Goal: Transaction & Acquisition: Register for event/course

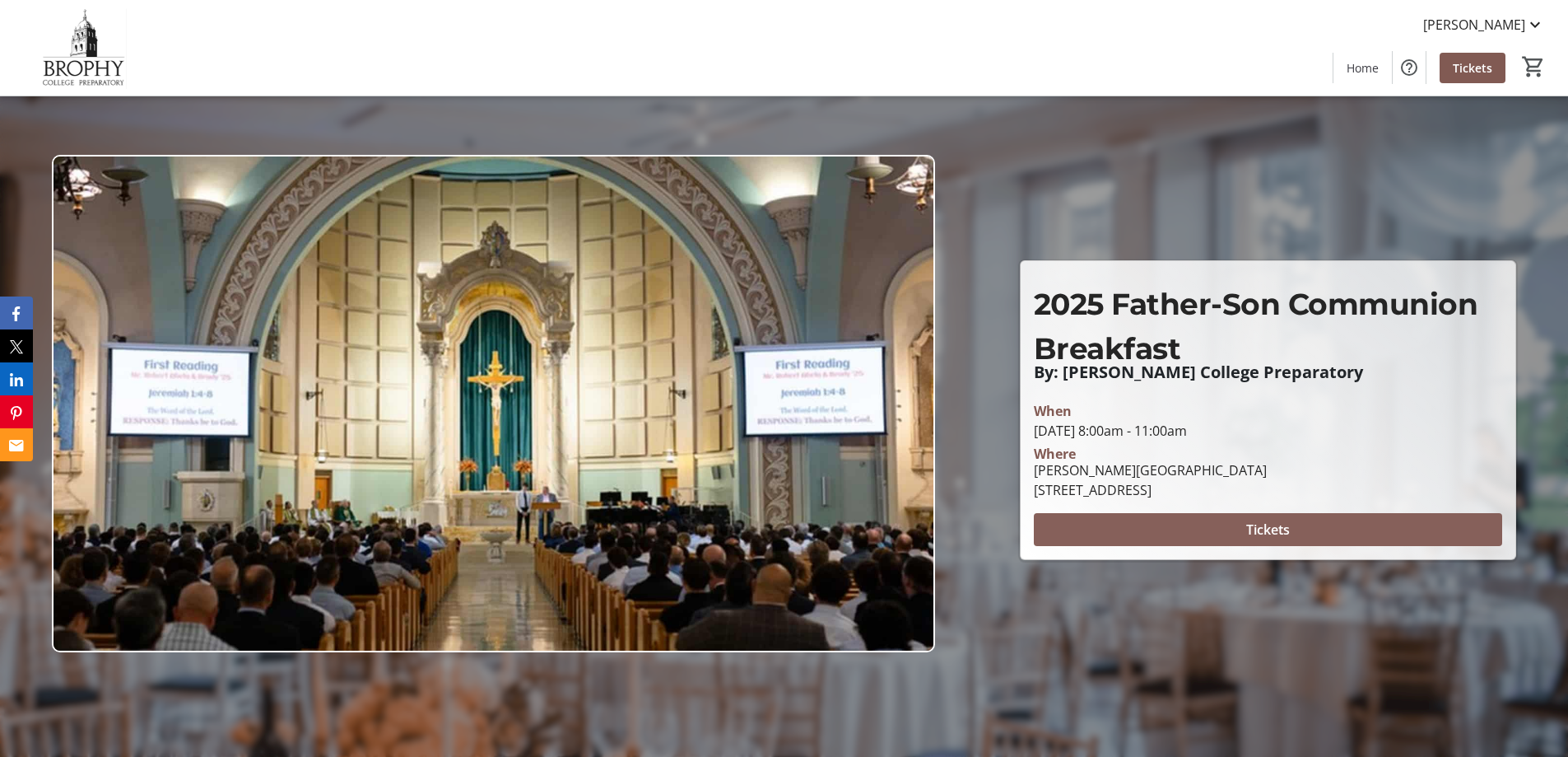
click at [1287, 526] on span "Tickets" at bounding box center [1268, 529] width 43 height 20
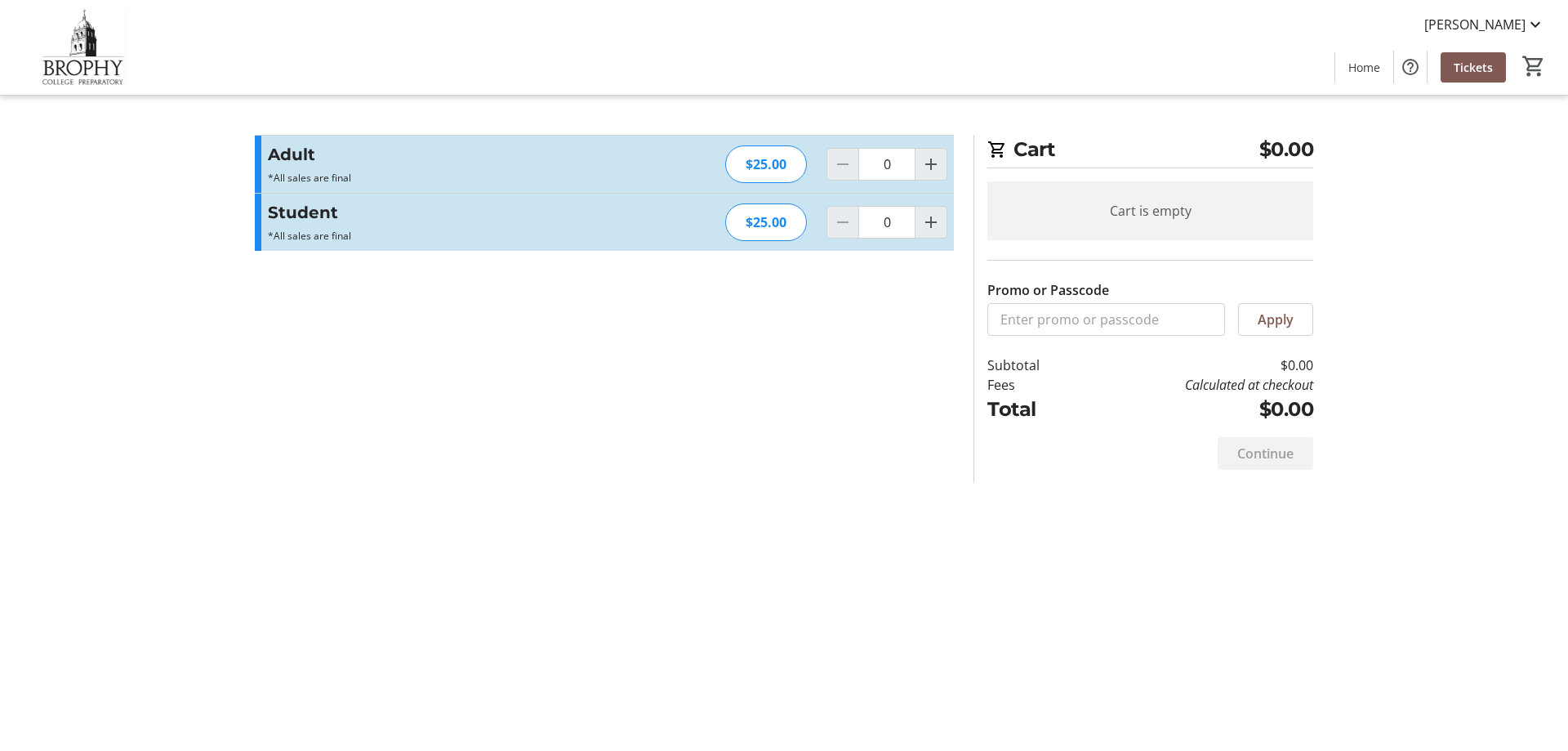
click at [847, 167] on div at bounding box center [842, 164] width 33 height 33
click at [933, 168] on mat-icon "Increment by one" at bounding box center [931, 164] width 20 height 20
type input "1"
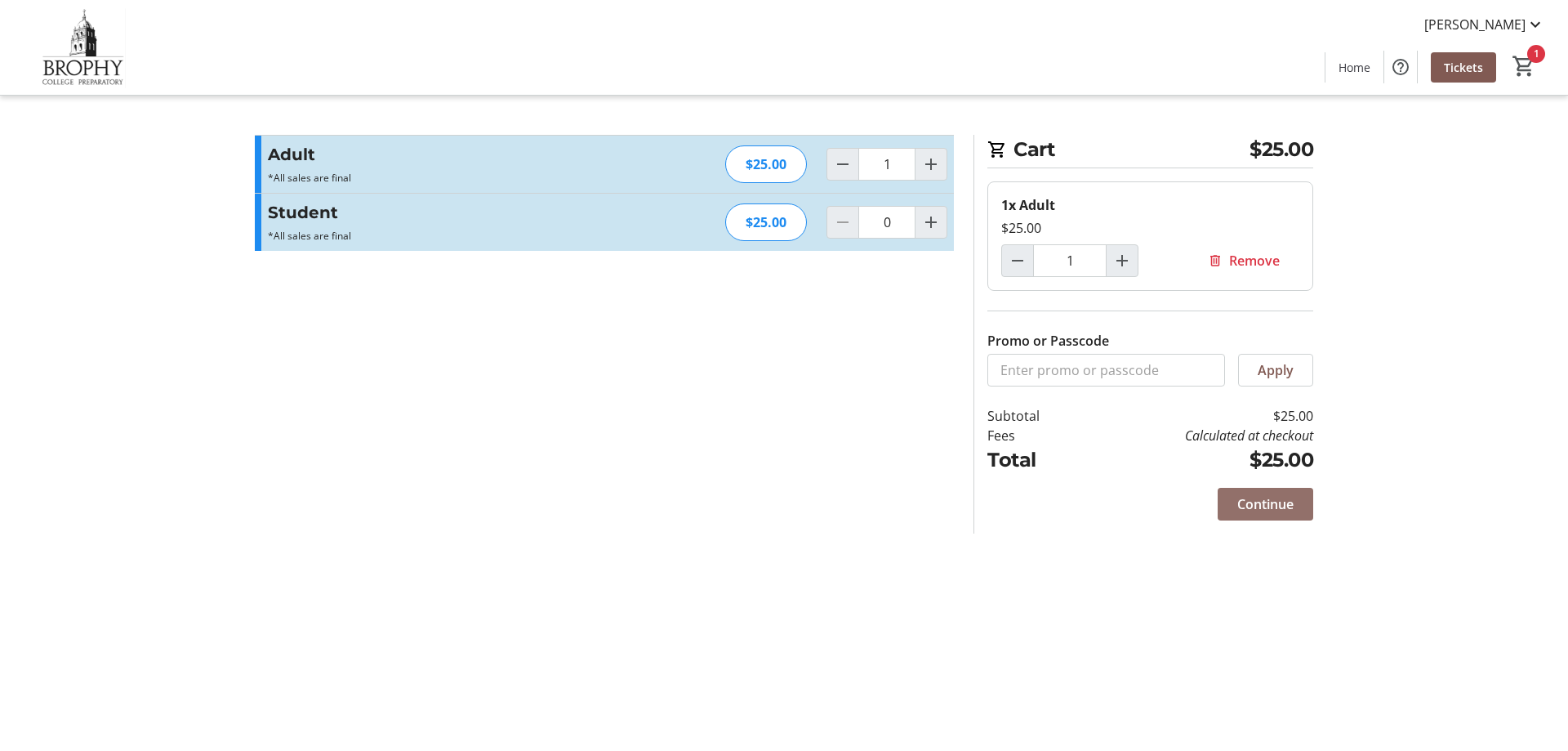
click at [1267, 503] on span "Continue" at bounding box center [1265, 503] width 56 height 20
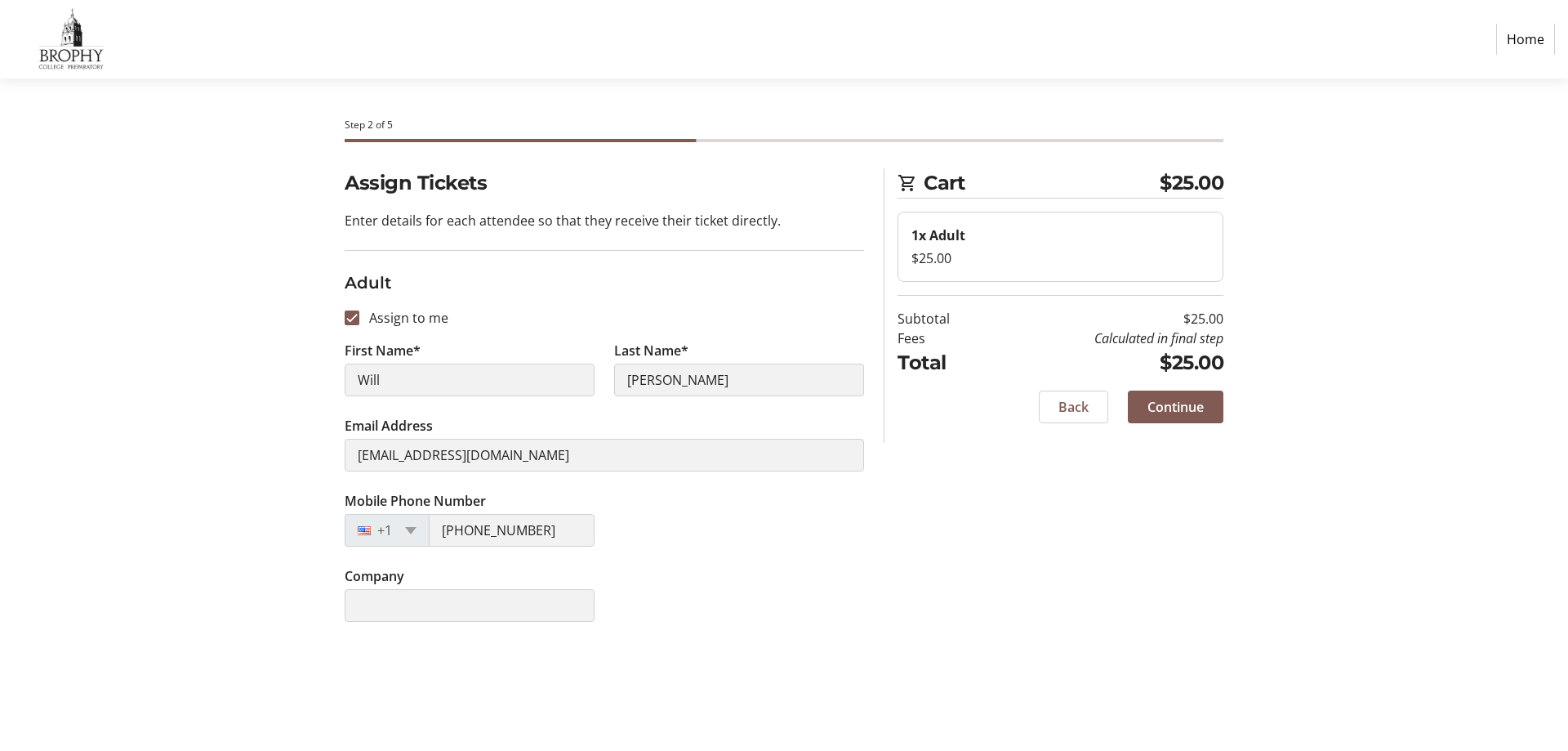
click at [1533, 38] on link "Home" at bounding box center [1525, 38] width 59 height 31
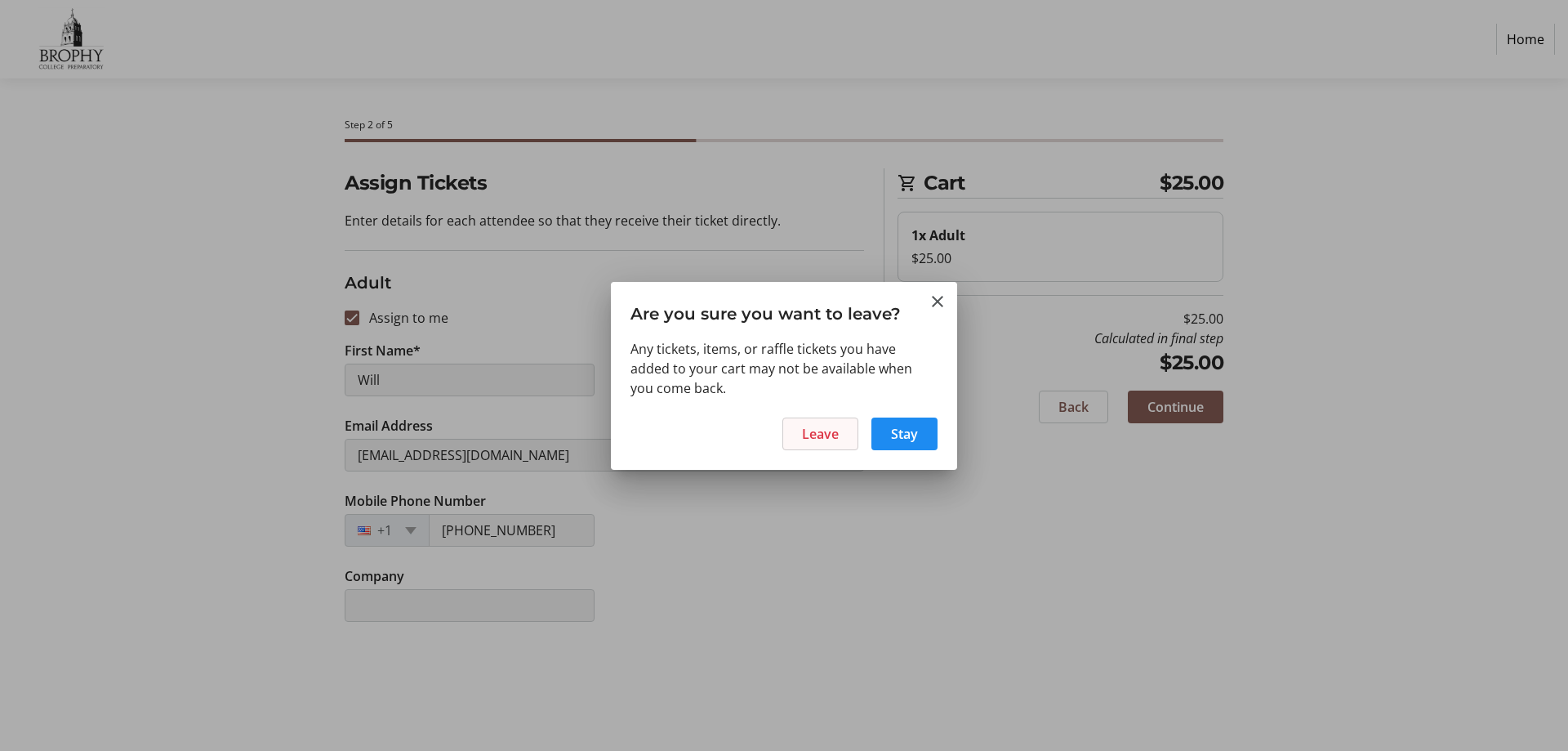
click at [822, 441] on span "Leave" at bounding box center [820, 433] width 36 height 20
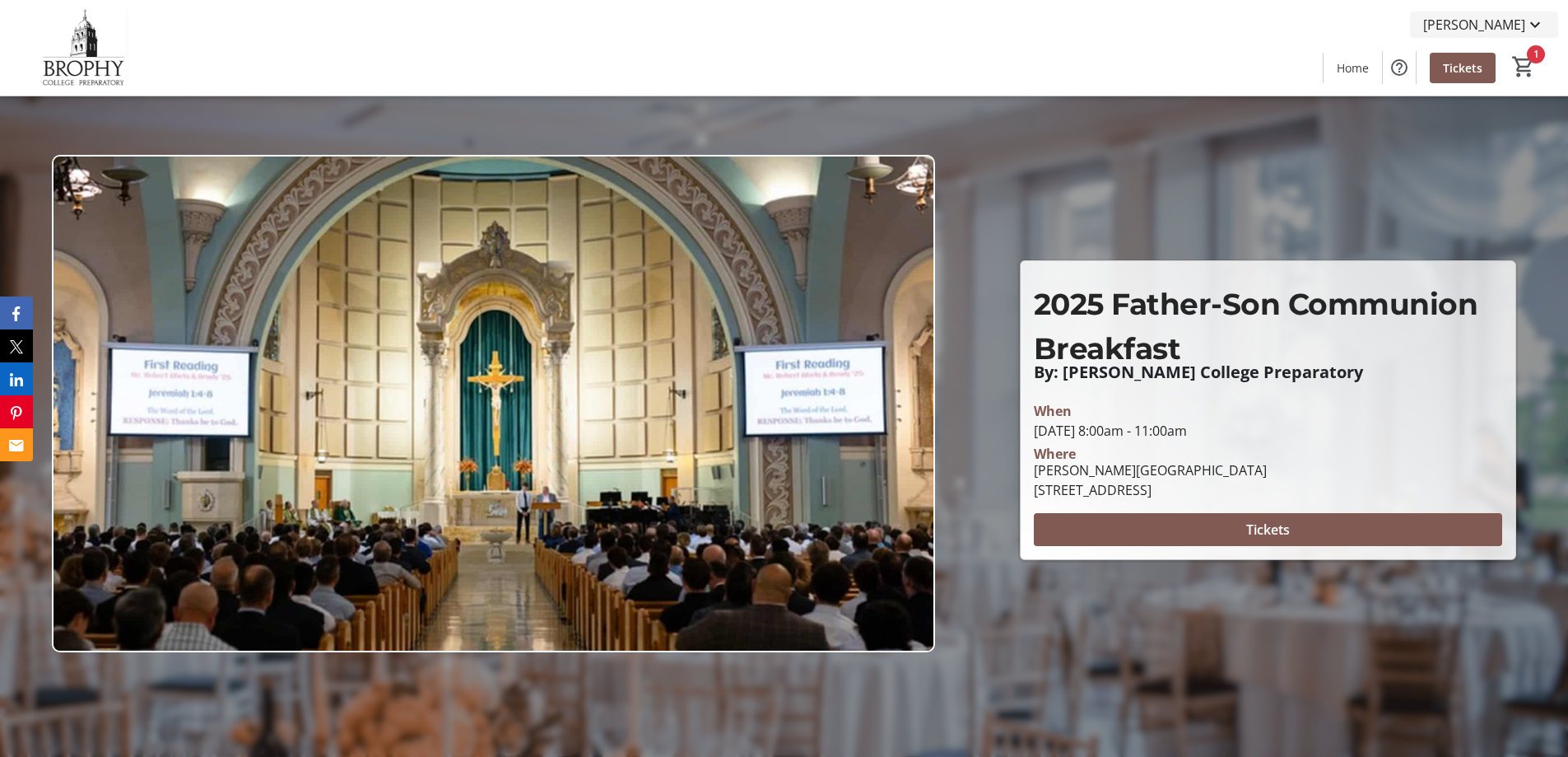
click at [1484, 18] on span "[PERSON_NAME]" at bounding box center [1473, 24] width 102 height 20
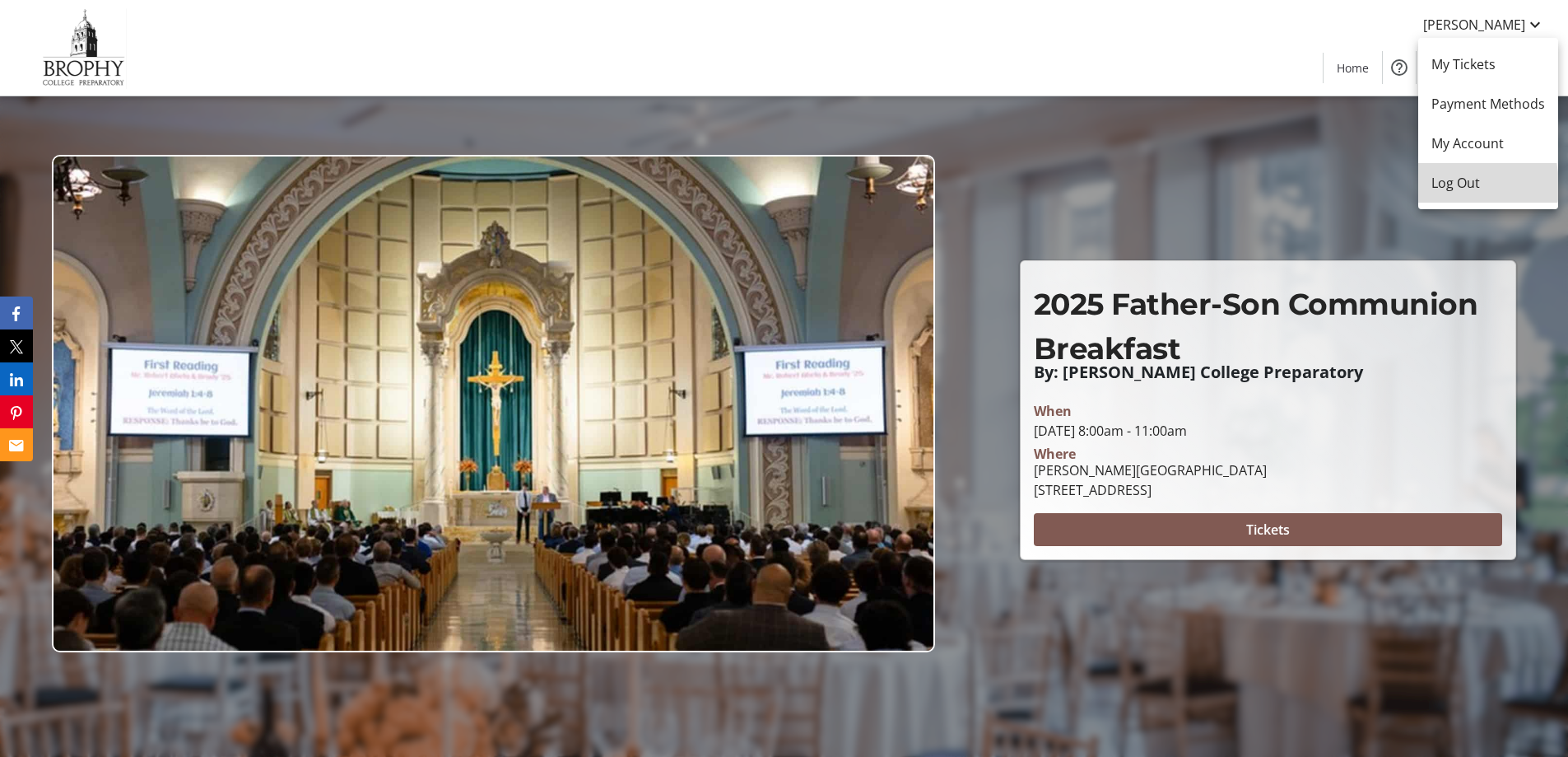
click at [1443, 186] on span "Log Out" at bounding box center [1487, 182] width 114 height 20
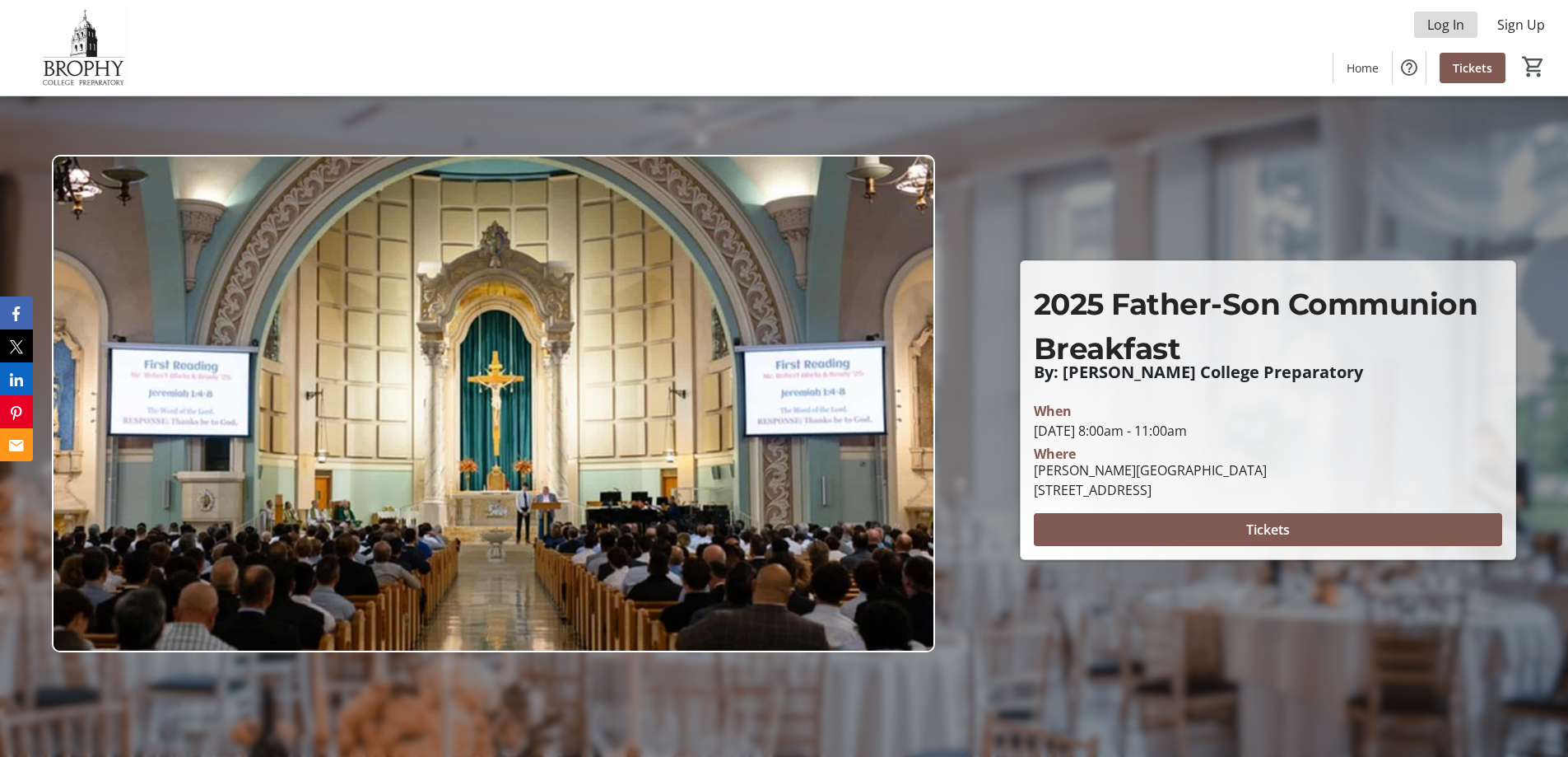
click at [1450, 29] on span "Log In" at bounding box center [1445, 24] width 37 height 20
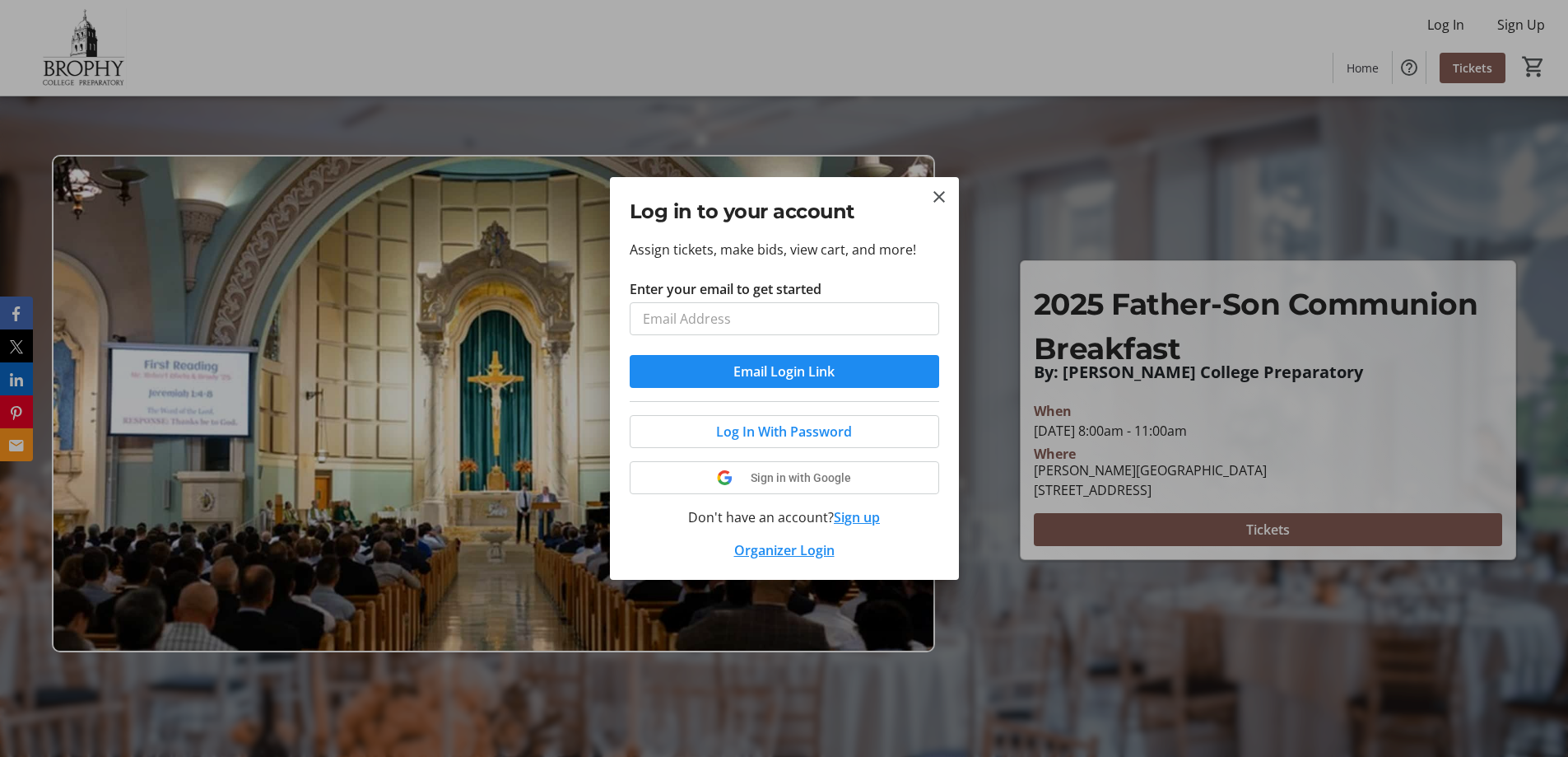
click at [706, 312] on input "Enter your email to get started" at bounding box center [785, 318] width 310 height 33
type input "[EMAIL_ADDRESS][DOMAIN_NAME]"
click at [746, 475] on tr-shared-ui-google-sign-in-button-content "Sign in with Google" at bounding box center [784, 477] width 269 height 20
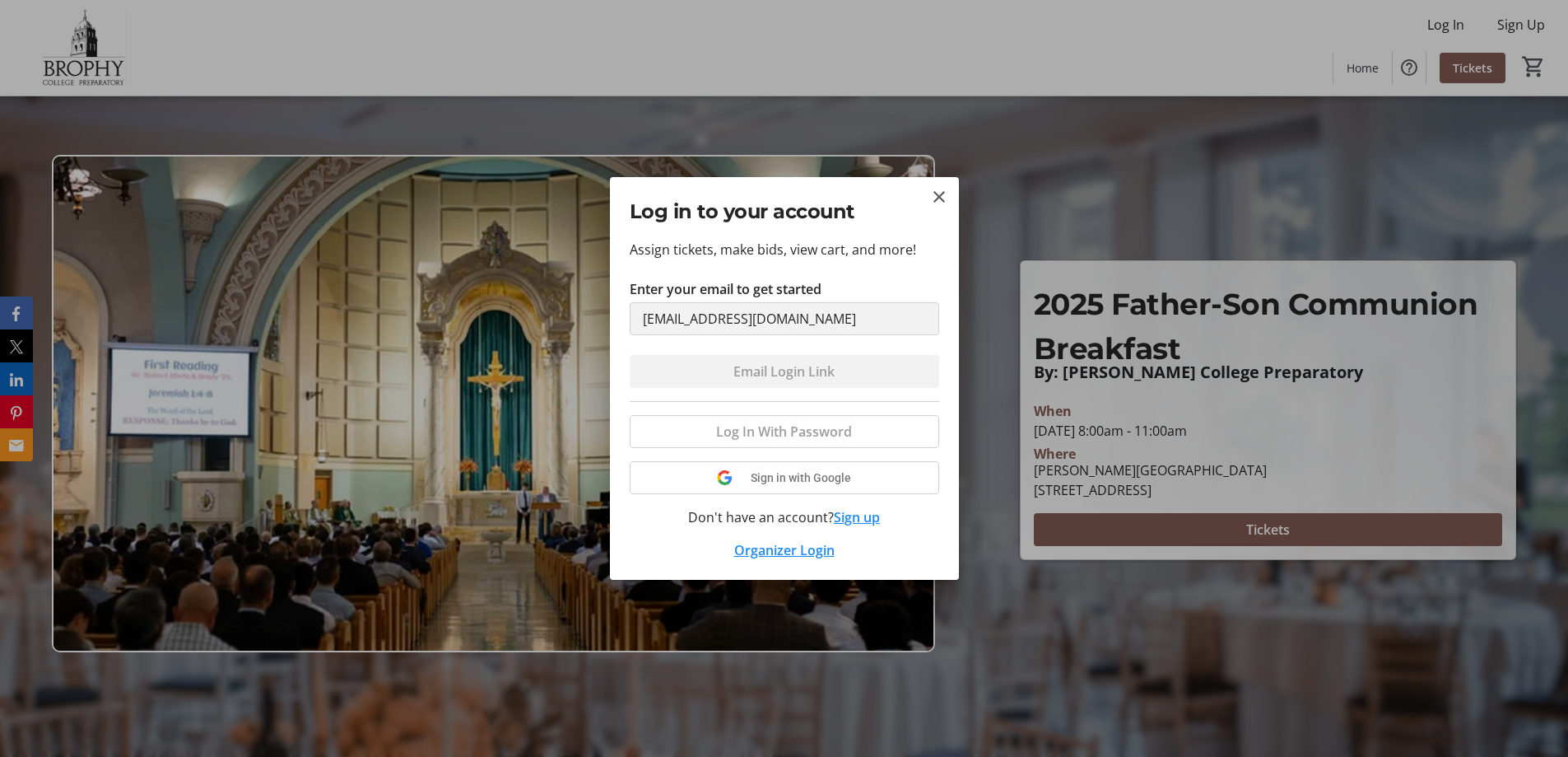
click at [774, 475] on div "Log In With Password Sign in with Google Don't have an account? Sign up Organiz…" at bounding box center [785, 480] width 310 height 159
click at [725, 477] on div "Log In With Password Sign in with Google Don't have an account? Sign up Organiz…" at bounding box center [785, 480] width 310 height 159
click at [821, 375] on form "Enter your email to get started [EMAIL_ADDRESS][DOMAIN_NAME] Email Login Link" at bounding box center [785, 333] width 310 height 109
click at [810, 481] on div "Log In With Password Sign in with Google Don't have an account? Sign up Organiz…" at bounding box center [785, 480] width 310 height 159
click at [750, 367] on form "Enter your email to get started [EMAIL_ADDRESS][DOMAIN_NAME] Email Login Link" at bounding box center [785, 333] width 310 height 109
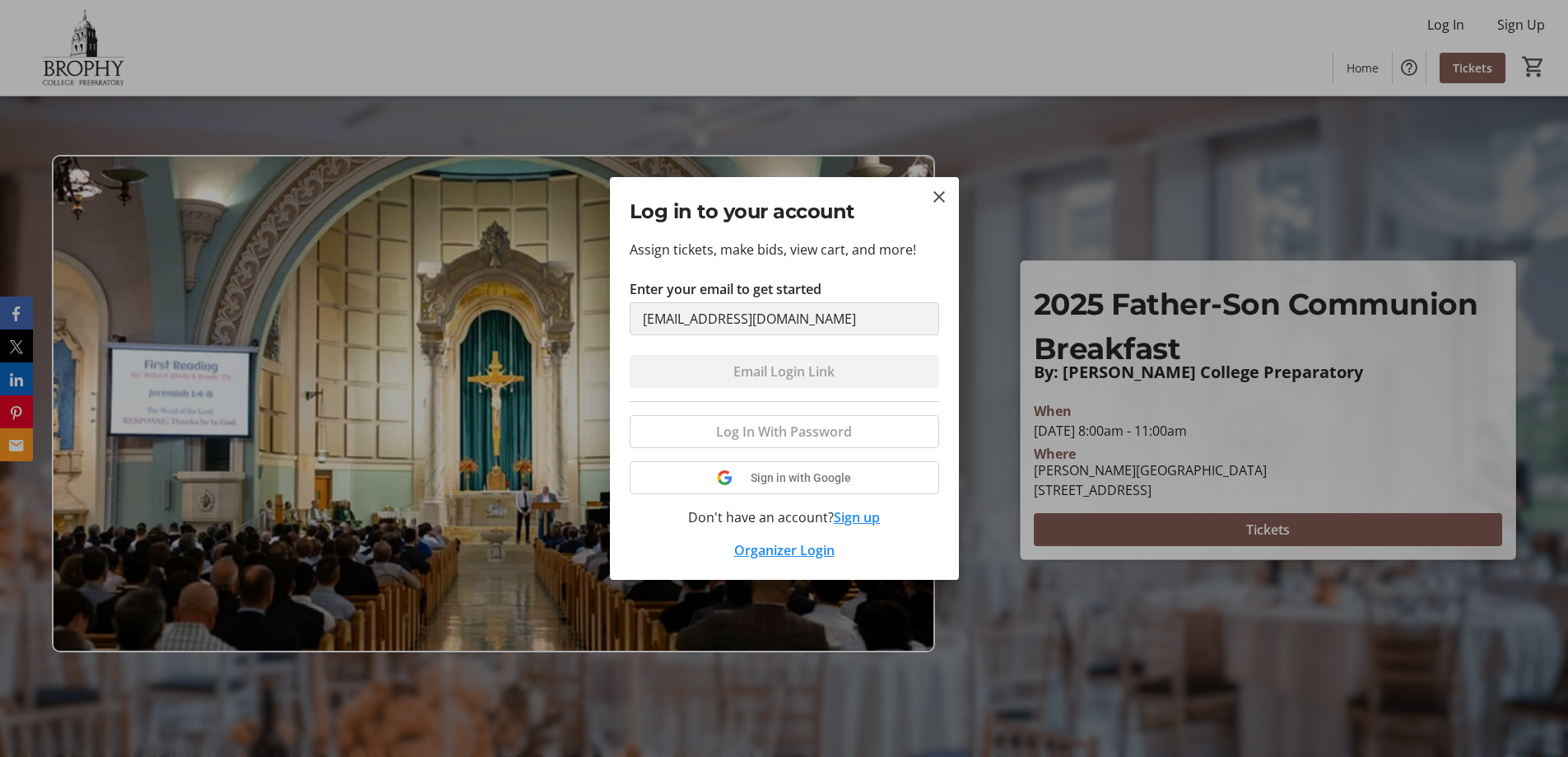
click at [746, 430] on div "Log In With Password Sign in with Google Don't have an account? Sign up Organiz…" at bounding box center [785, 480] width 310 height 159
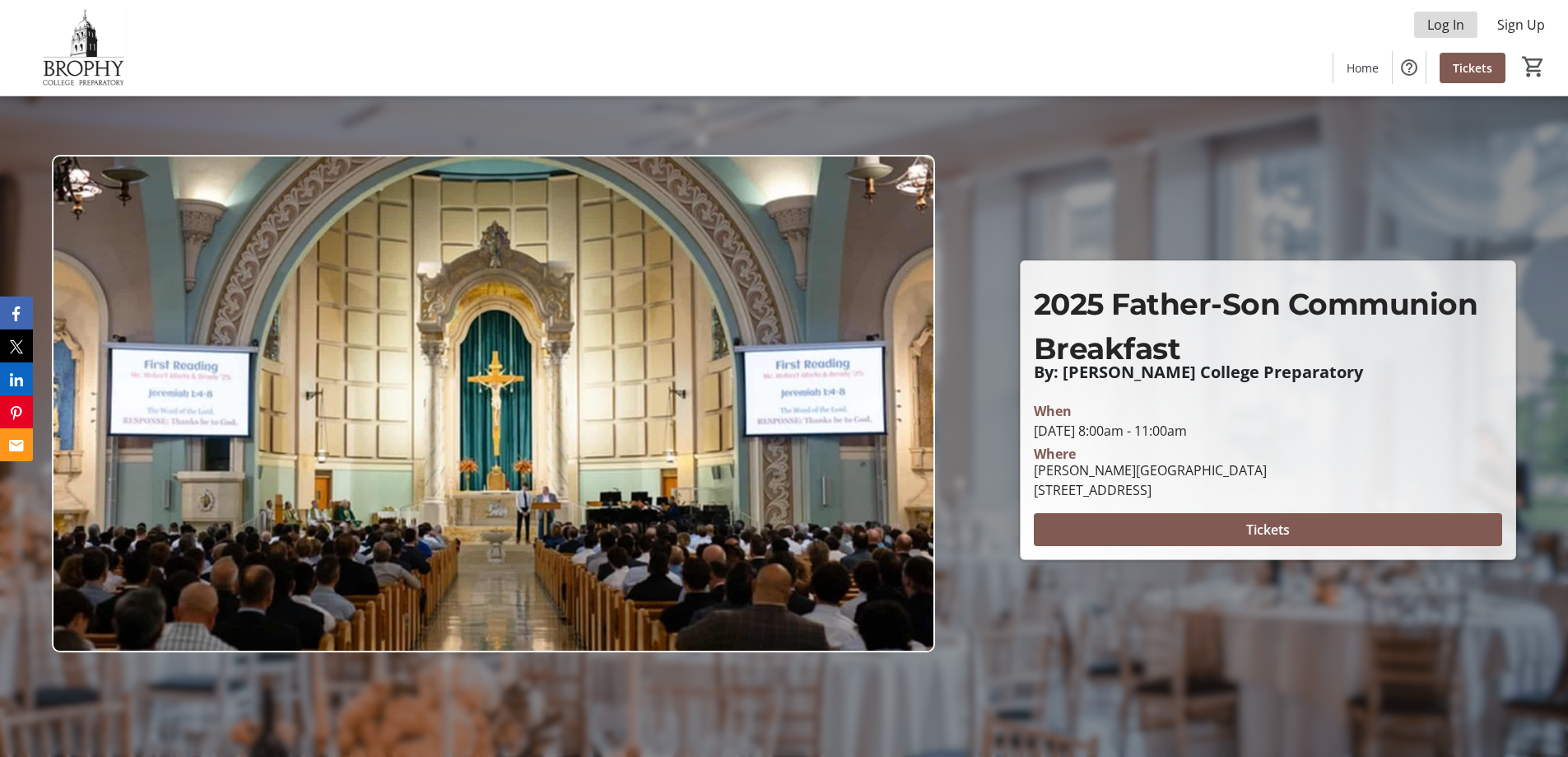
click at [1442, 26] on span "Log In" at bounding box center [1445, 24] width 37 height 20
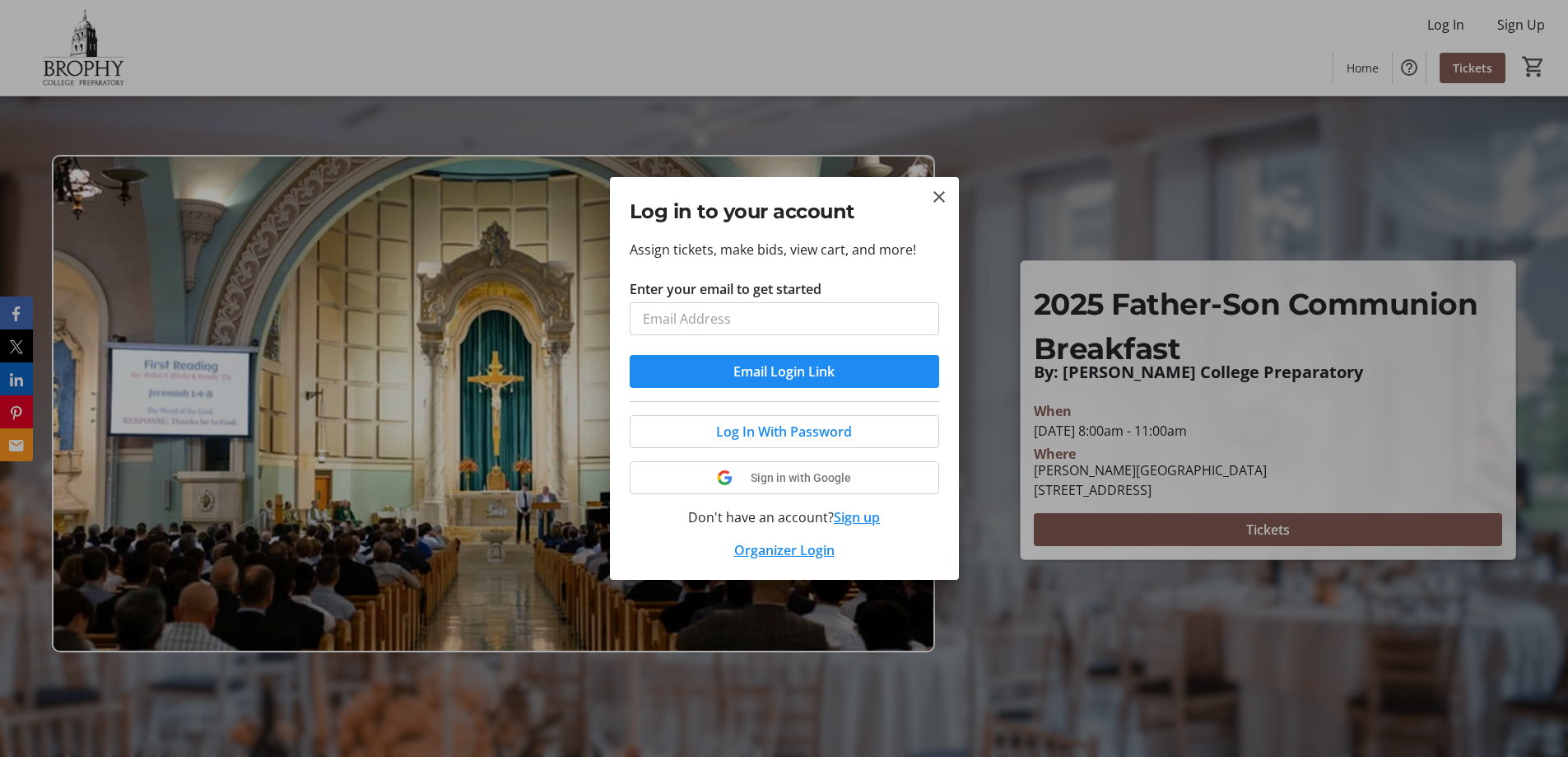
click at [695, 319] on input "Enter your email to get started" at bounding box center [785, 318] width 310 height 33
type input "[EMAIL_ADDRESS][DOMAIN_NAME]"
click at [767, 477] on span "Sign in with Google" at bounding box center [800, 477] width 100 height 13
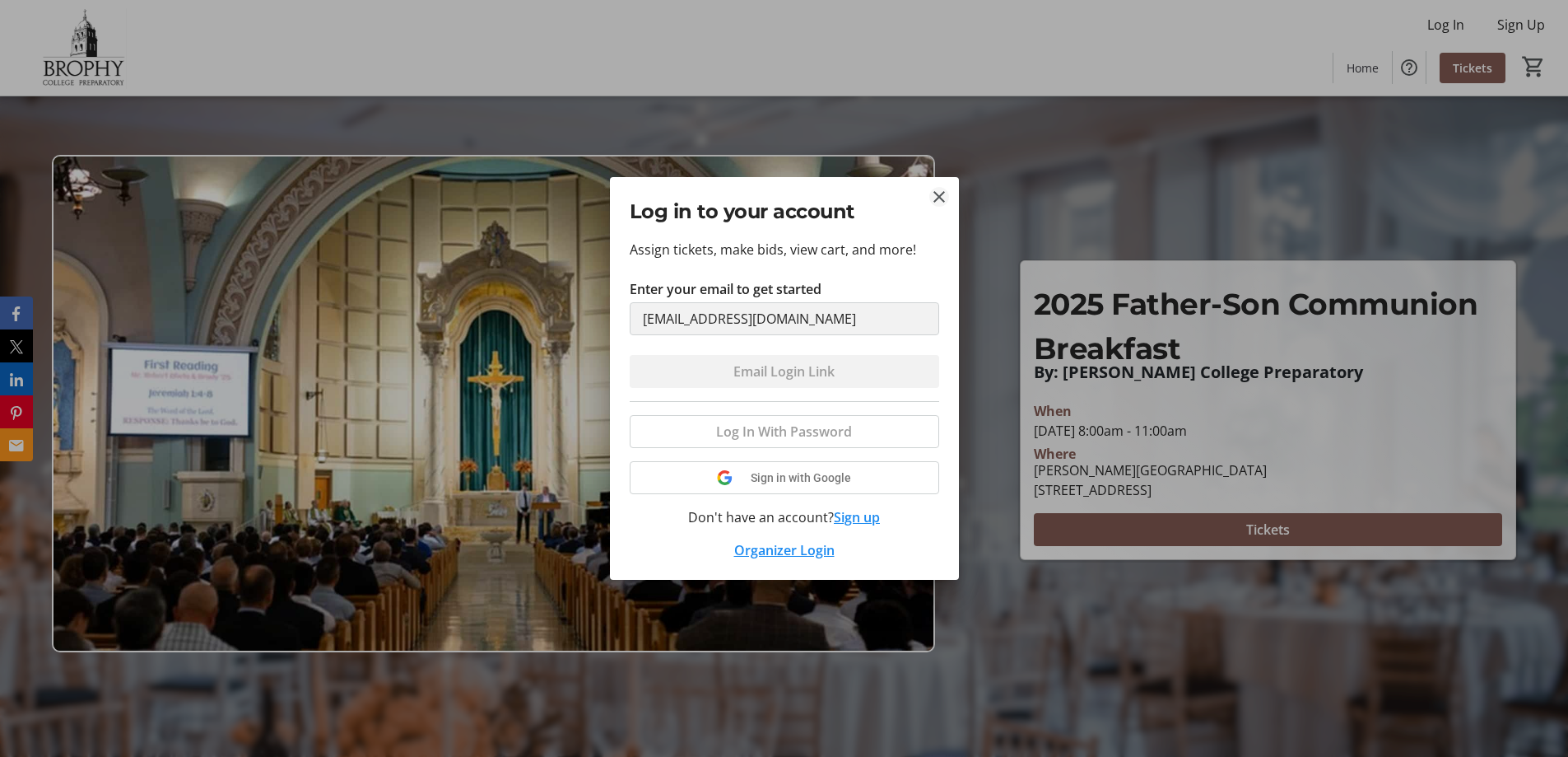
click at [936, 196] on mat-icon "Close" at bounding box center [939, 196] width 20 height 20
